Goal: Task Accomplishment & Management: Complete application form

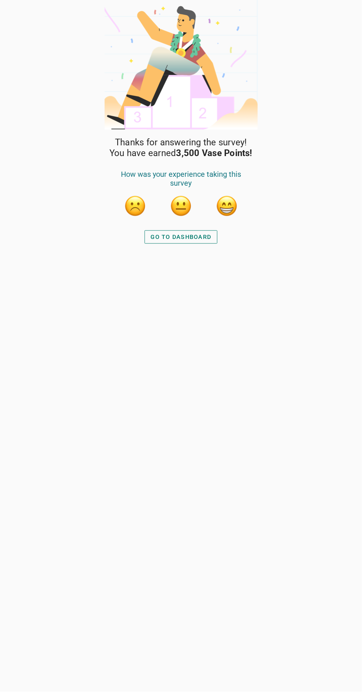
click at [233, 205] on button "button" at bounding box center [227, 206] width 22 height 22
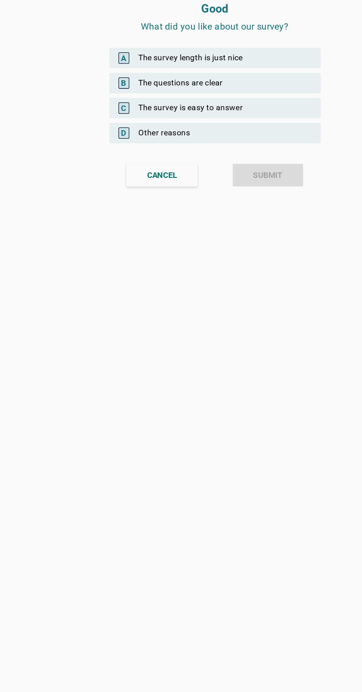
click at [212, 125] on div "C The survey is easy to answer" at bounding box center [181, 121] width 138 height 13
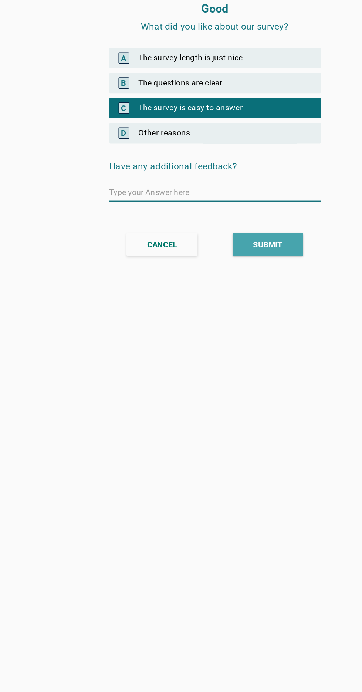
click at [220, 212] on div "SUBMIT" at bounding box center [215, 211] width 19 height 8
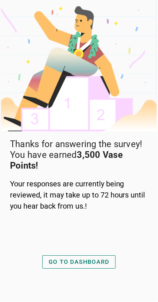
click at [75, 266] on div "GO TO DASHBOARD" at bounding box center [78, 261] width 61 height 9
